Goal: Entertainment & Leisure: Consume media (video, audio)

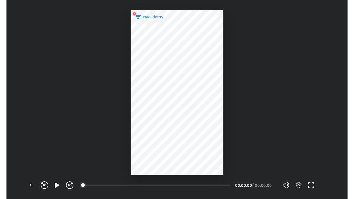
scroll to position [164, 281]
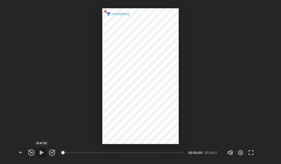
click at [41, 152] on icon "button" at bounding box center [42, 152] width 4 height 4
click at [250, 150] on icon "button" at bounding box center [251, 153] width 6 height 6
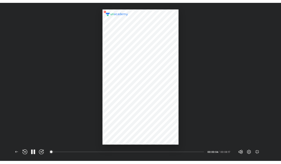
scroll to position [199, 354]
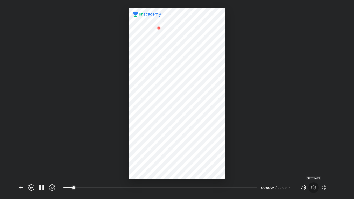
click at [281, 164] on icon "button" at bounding box center [313, 188] width 6 height 6
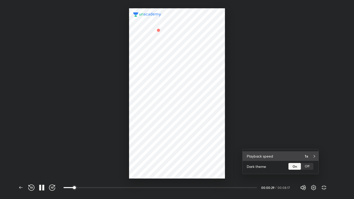
click at [281, 153] on div "Playback speed 1x" at bounding box center [281, 156] width 76 height 10
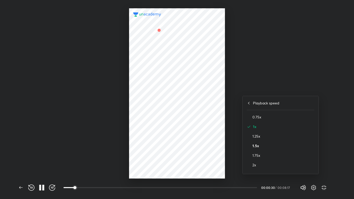
click at [253, 144] on h4 "1.5x" at bounding box center [283, 145] width 62 height 5
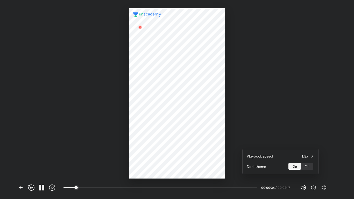
click at [277, 87] on div at bounding box center [177, 99] width 354 height 199
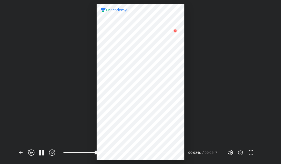
scroll to position [164, 281]
click at [22, 153] on icon "button" at bounding box center [21, 153] width 6 height 6
